Goal: Transaction & Acquisition: Download file/media

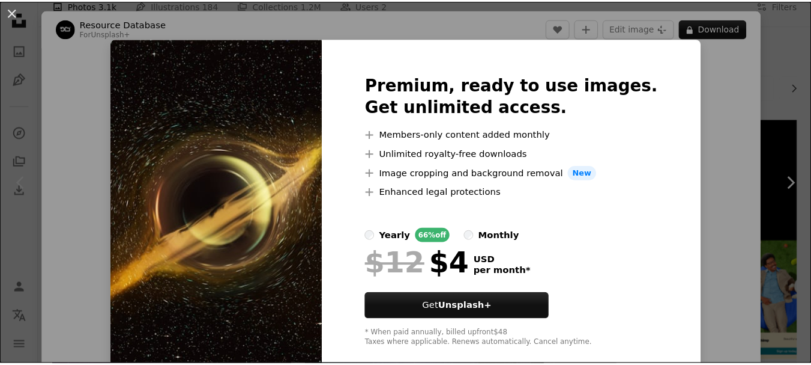
scroll to position [173, 0]
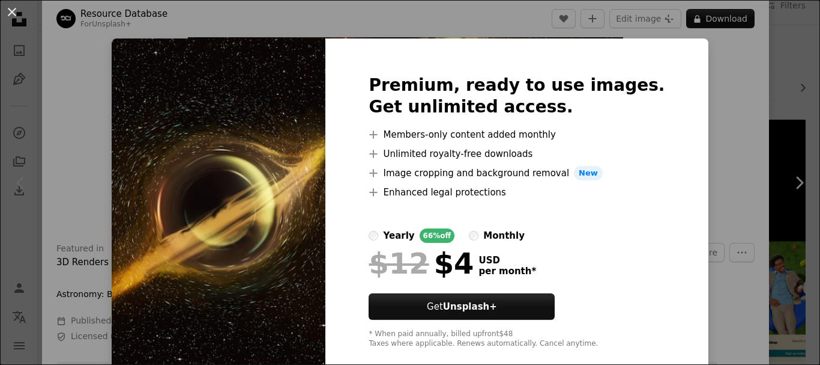
click at [262, 135] on img at bounding box center [219, 211] width 214 height 346
click at [671, 53] on div "Premium, ready to use images. Get unlimited access. A plus sign Members-only co…" at bounding box center [516, 211] width 383 height 346
click at [686, 53] on div "An X shape Premium, ready to use images. Get unlimited access. A plus sign Memb…" at bounding box center [410, 182] width 820 height 365
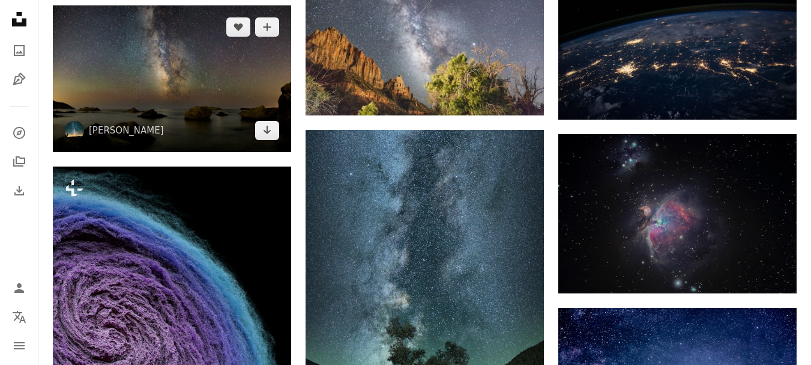
scroll to position [661, 0]
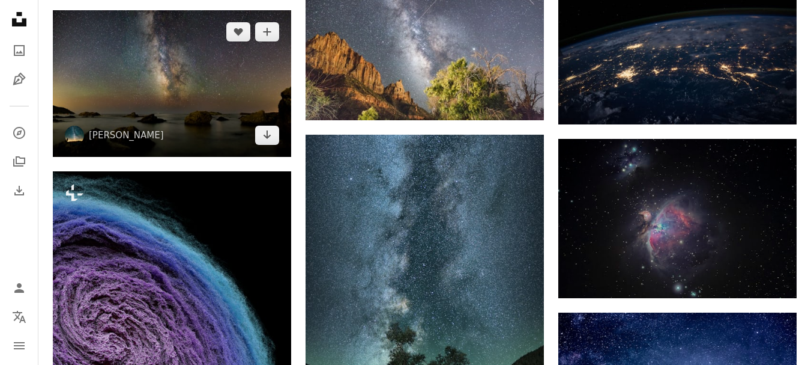
click at [211, 133] on img at bounding box center [172, 83] width 238 height 147
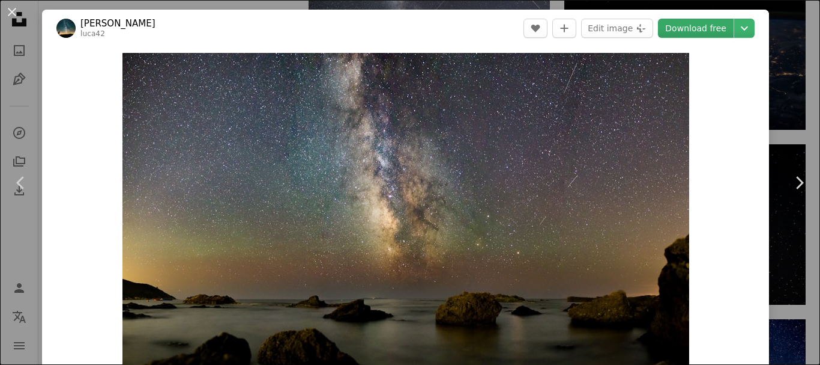
click at [683, 30] on link "Download free" at bounding box center [696, 28] width 76 height 19
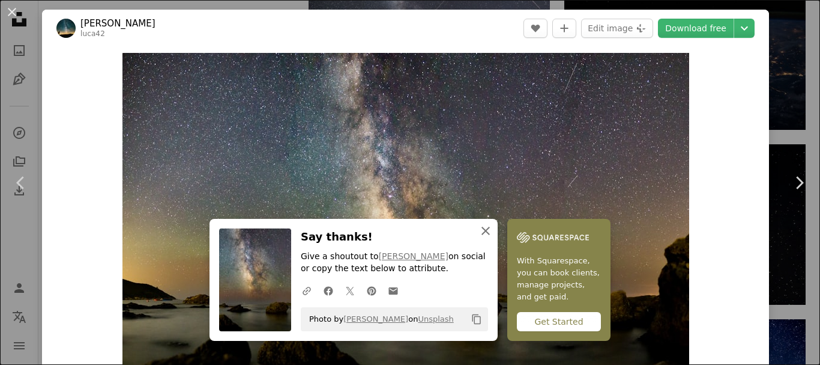
click at [482, 229] on icon "button" at bounding box center [486, 230] width 8 height 8
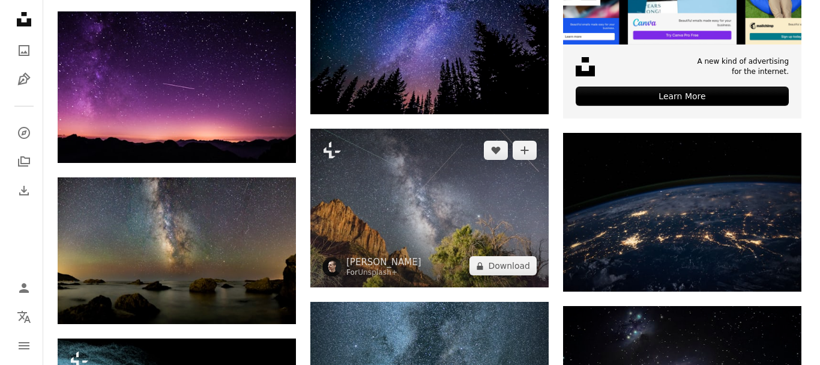
scroll to position [480, 0]
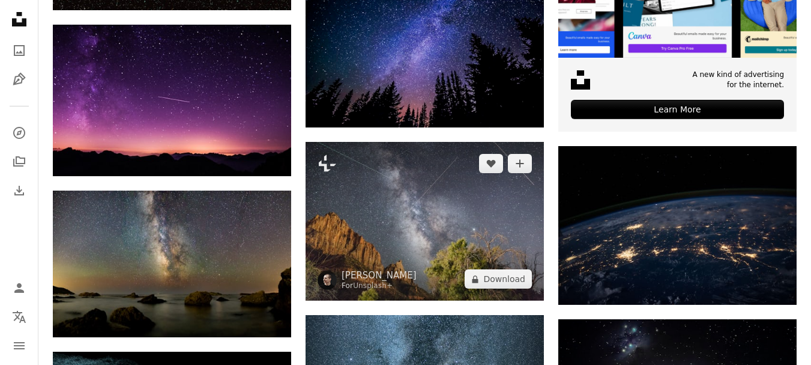
click at [476, 231] on img at bounding box center [425, 221] width 238 height 159
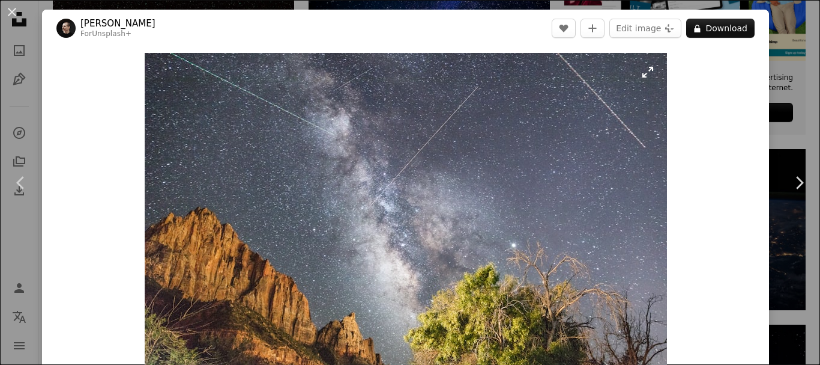
scroll to position [120, 0]
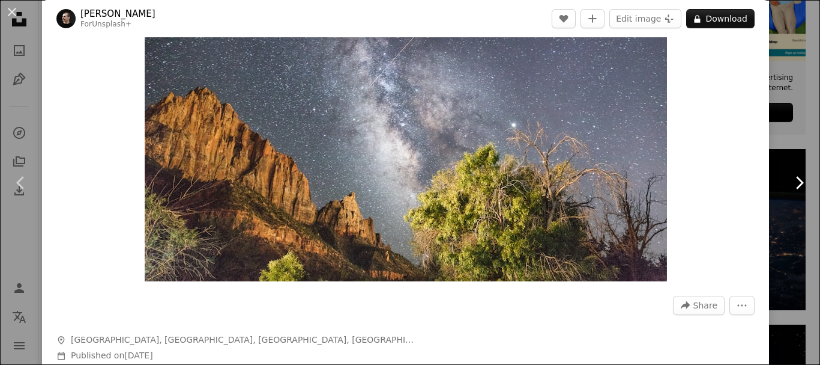
click at [796, 187] on icon at bounding box center [800, 182] width 8 height 13
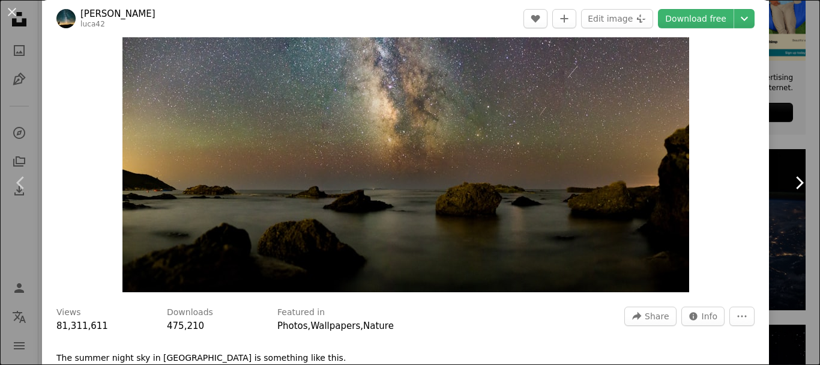
scroll to position [120, 0]
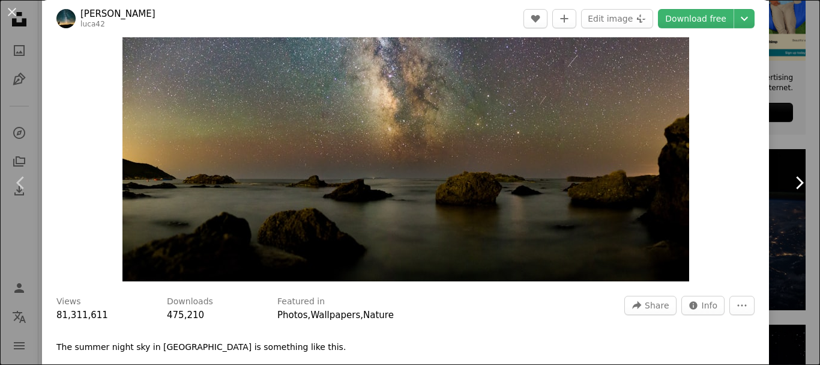
click at [796, 179] on icon "Chevron right" at bounding box center [799, 182] width 19 height 19
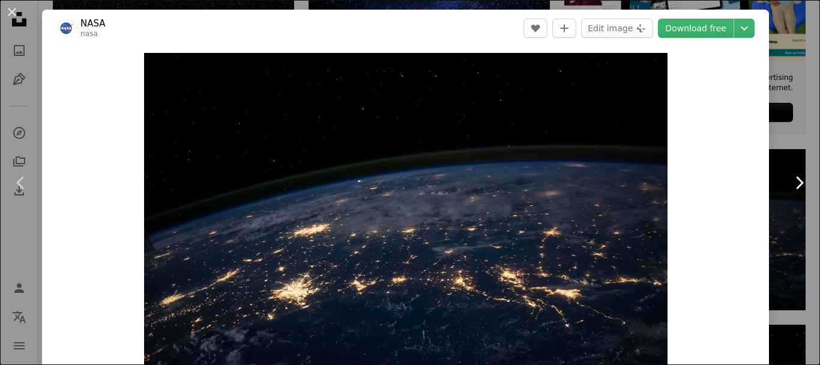
click at [795, 180] on icon "Chevron right" at bounding box center [799, 182] width 19 height 19
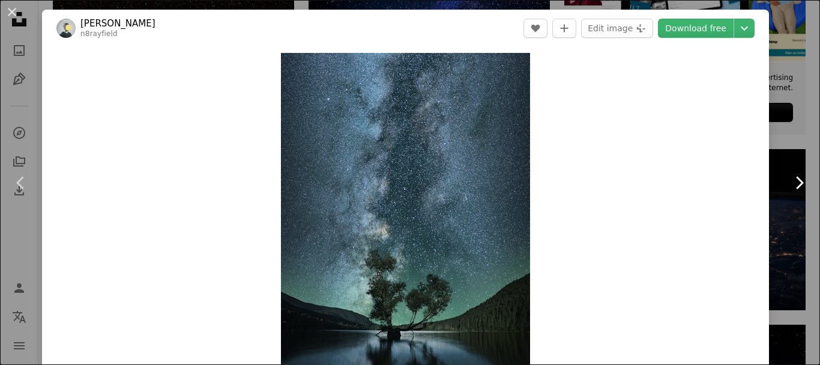
click at [795, 180] on icon "Chevron right" at bounding box center [799, 182] width 19 height 19
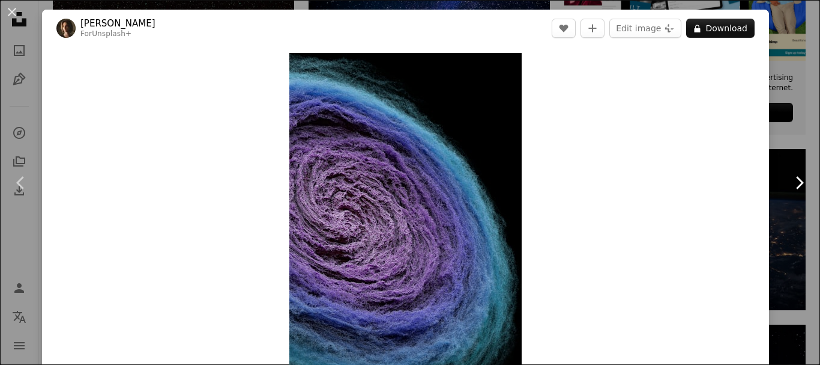
click at [790, 184] on icon "Chevron right" at bounding box center [799, 182] width 19 height 19
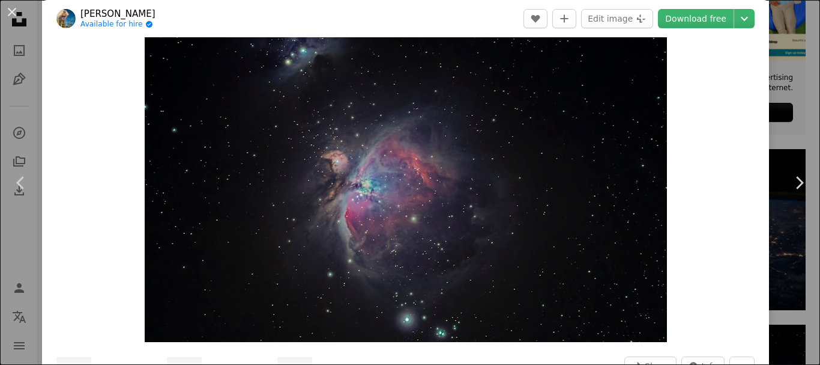
scroll to position [60, 0]
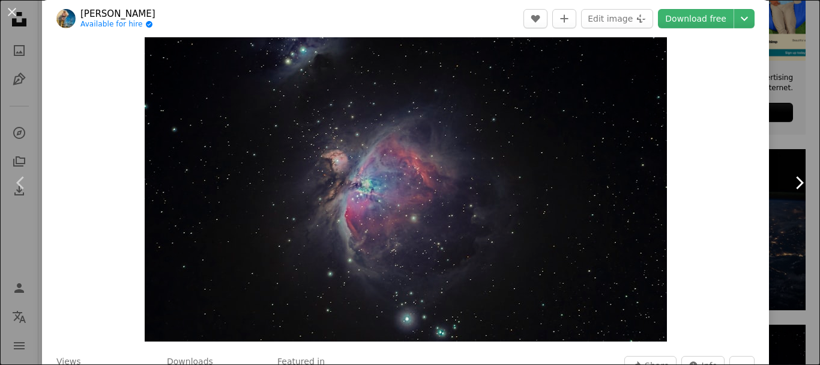
click at [791, 182] on icon "Chevron right" at bounding box center [799, 182] width 19 height 19
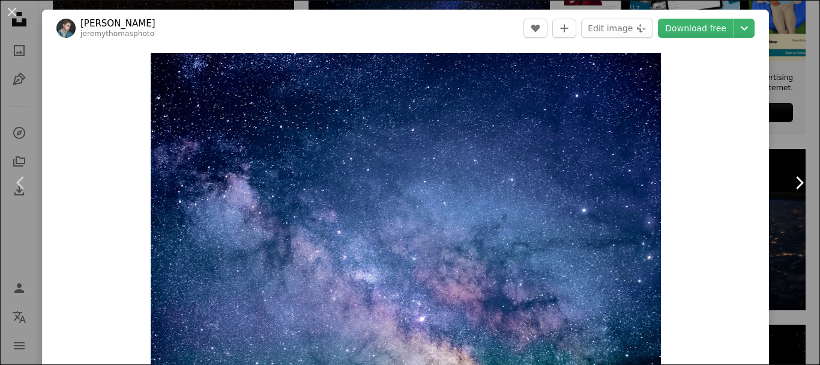
click at [791, 182] on icon "Chevron right" at bounding box center [799, 182] width 19 height 19
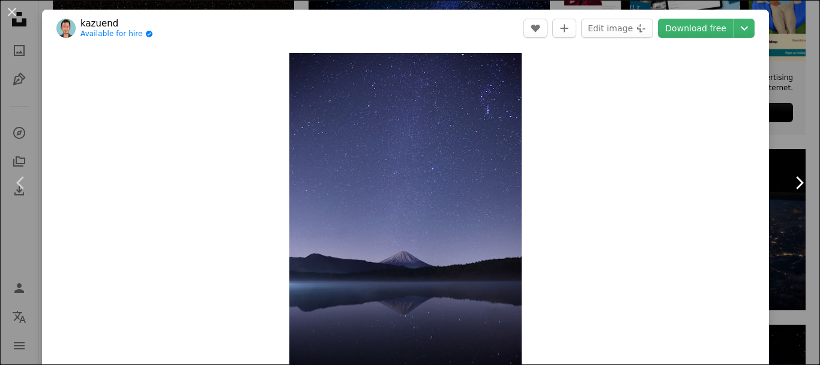
click at [790, 182] on icon "Chevron right" at bounding box center [799, 182] width 19 height 19
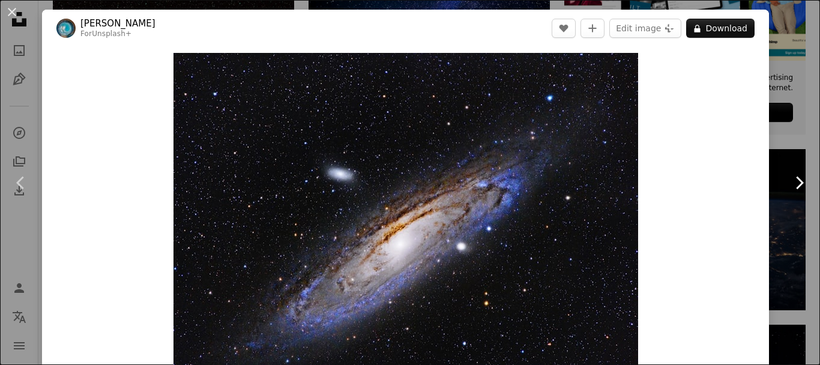
click at [790, 182] on icon "Chevron right" at bounding box center [799, 182] width 19 height 19
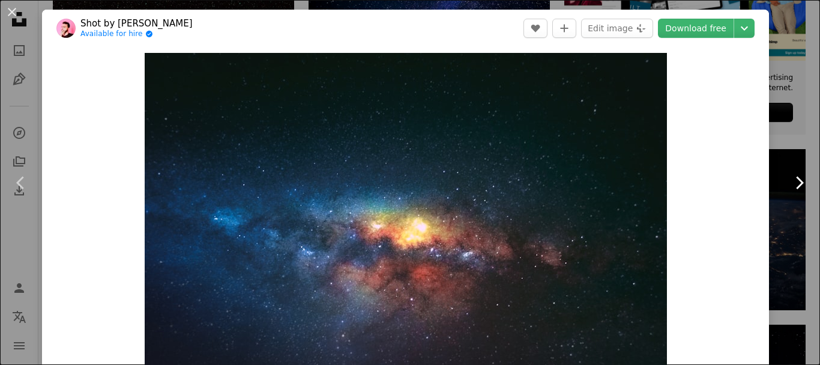
click at [790, 182] on icon "Chevron right" at bounding box center [799, 182] width 19 height 19
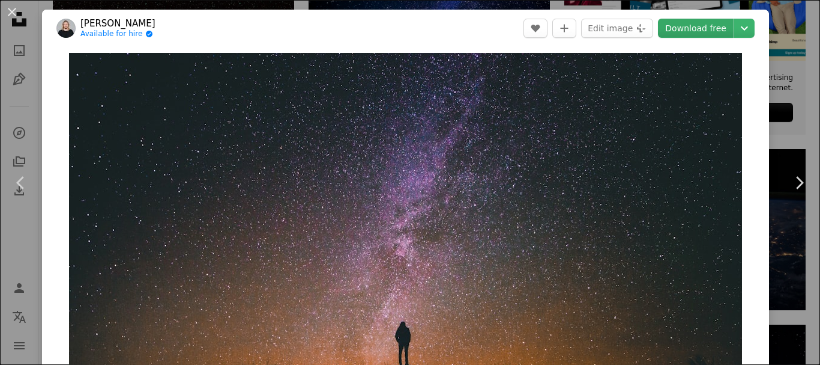
click at [703, 30] on link "Download free" at bounding box center [696, 28] width 76 height 19
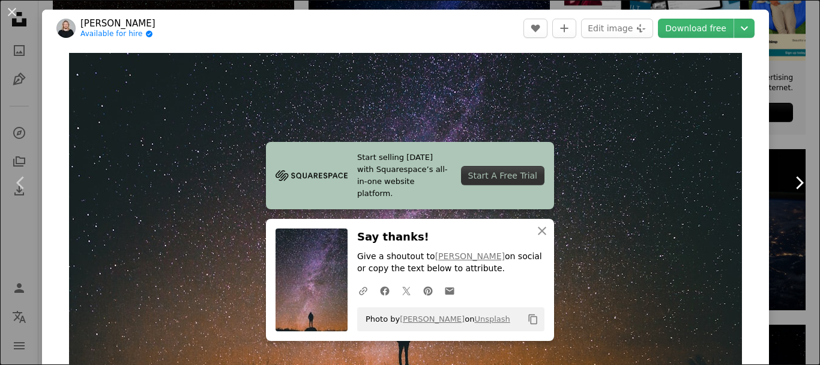
click at [790, 183] on icon "Chevron right" at bounding box center [799, 182] width 19 height 19
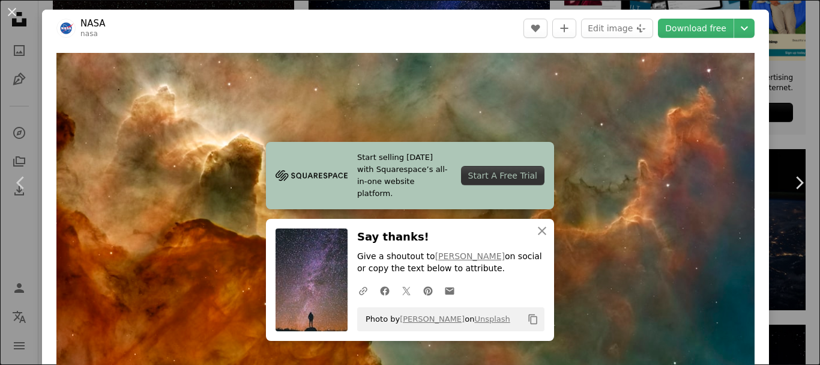
click at [778, 156] on link "Chevron right" at bounding box center [799, 182] width 42 height 115
